Goal: Find specific page/section: Find specific page/section

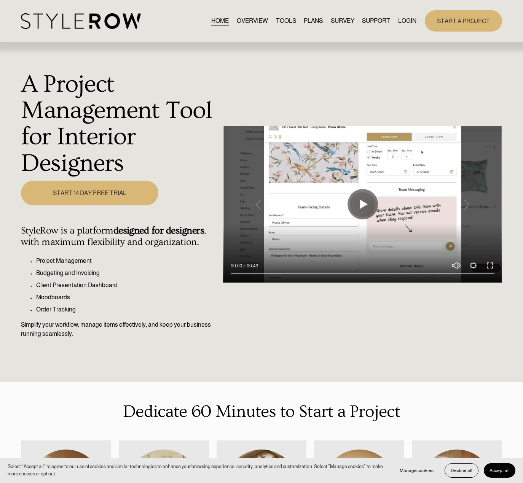
click at [396, 22] on nav "HOME OVERVIEW TOOLS PLANS SURVEY SUPPORT QUESTIONS FEATURED STYLEBOARD RESOURCE…" at bounding box center [313, 21] width 205 height 10
click at [403, 22] on link "LOGIN" at bounding box center [407, 21] width 18 height 10
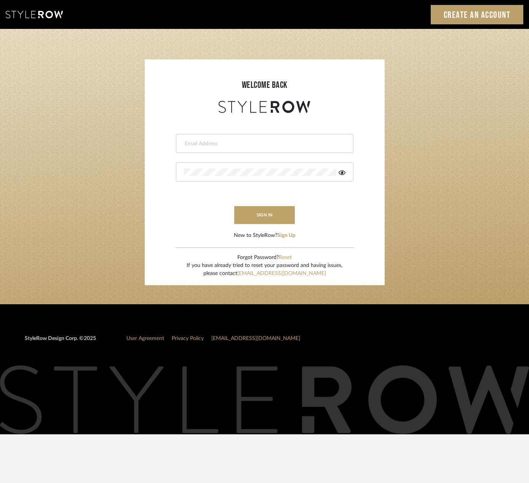
type input "madeleine@studiodb.com"
click at [254, 206] on form "madeleine@studiodb.com sign in New to StyleRow? Sign Up" at bounding box center [264, 177] width 225 height 125
click at [256, 211] on button "sign in" at bounding box center [264, 215] width 61 height 18
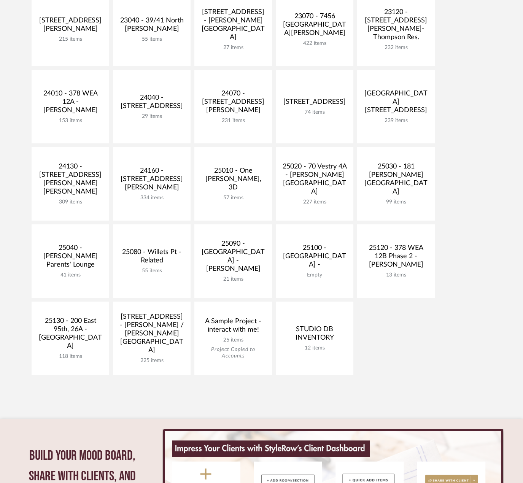
scroll to position [305, 0]
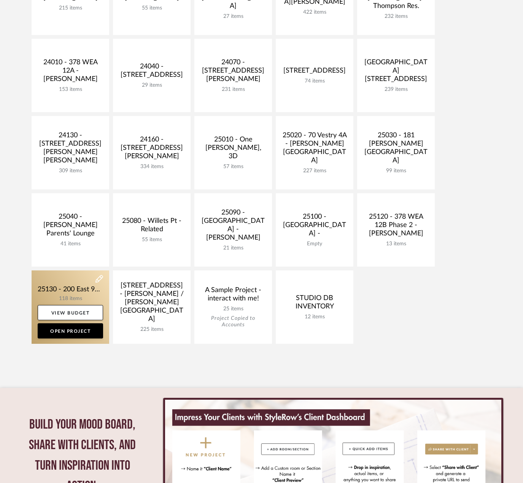
click at [85, 287] on link at bounding box center [71, 307] width 78 height 73
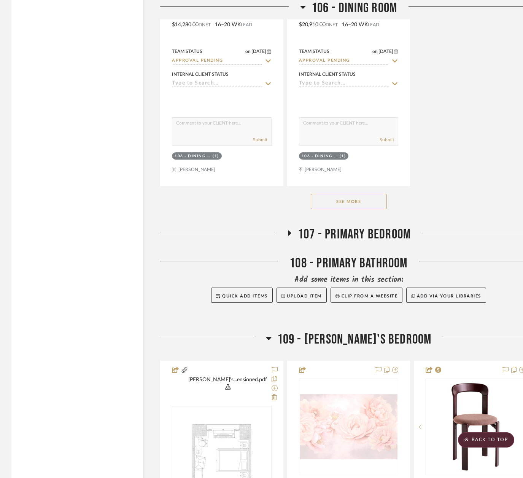
scroll to position [4682, 0]
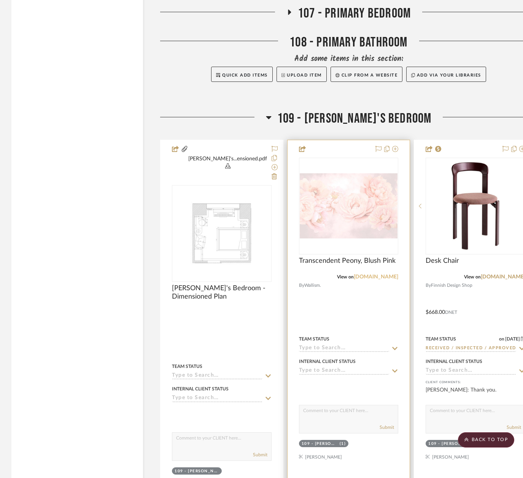
click at [395, 278] on link "wallism.com" at bounding box center [376, 276] width 45 height 5
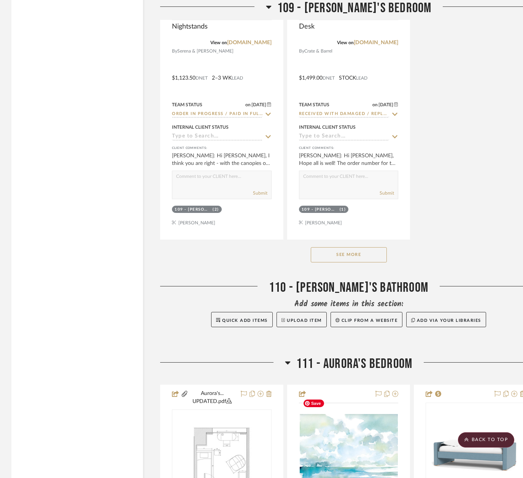
scroll to position [5786, 0]
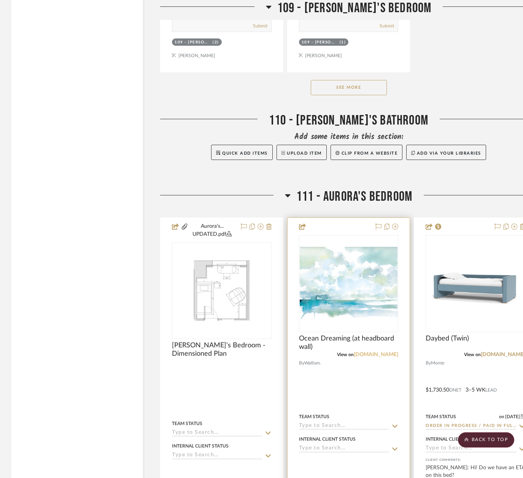
click at [386, 352] on link "wallism.com" at bounding box center [376, 354] width 45 height 5
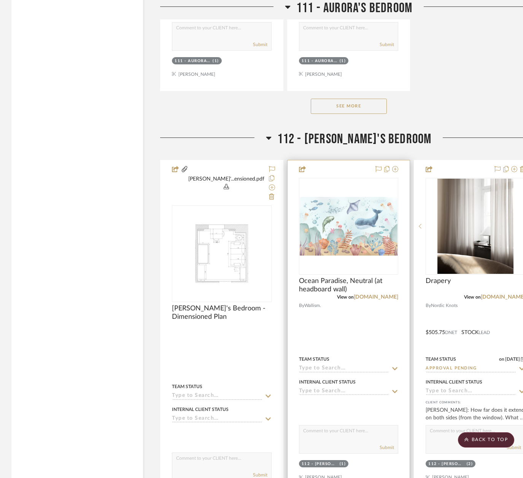
scroll to position [7156, 0]
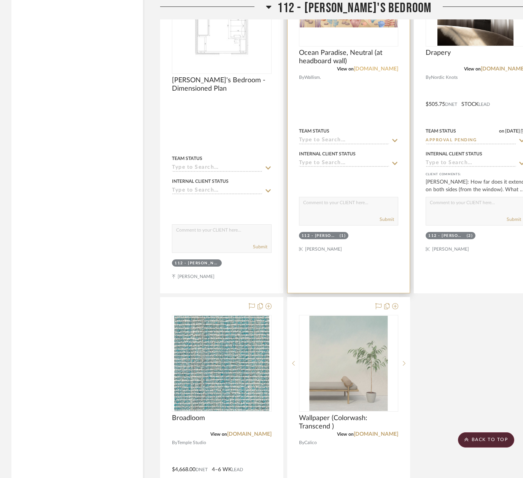
click at [384, 66] on link "wallism.com" at bounding box center [376, 68] width 45 height 5
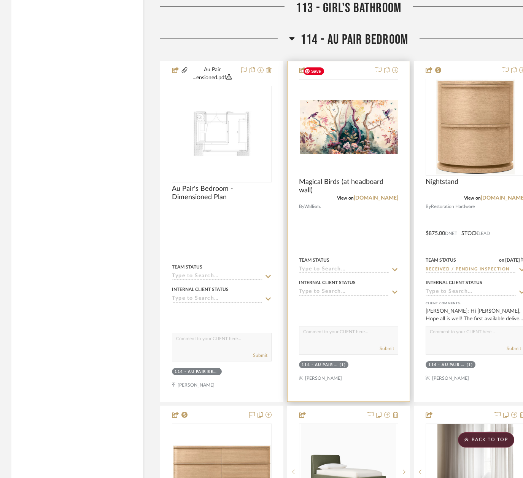
scroll to position [7842, 0]
click at [392, 195] on link "wallism.com" at bounding box center [376, 197] width 45 height 5
